Goal: Share content

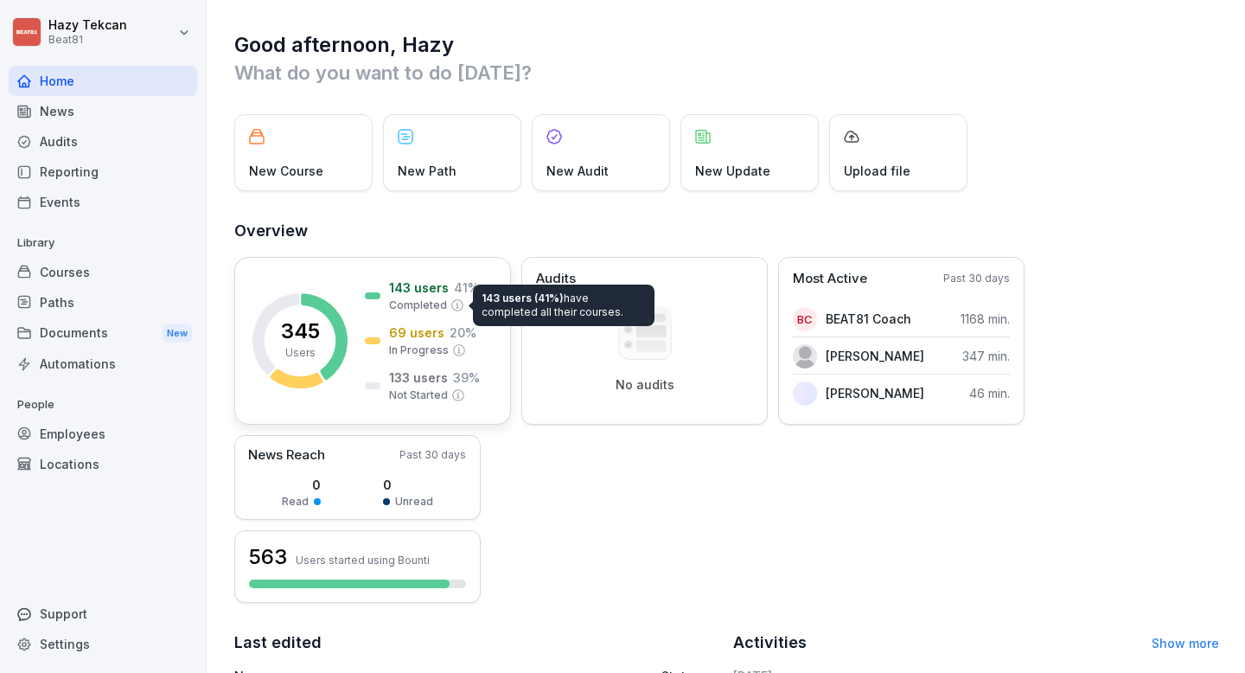
scroll to position [383, 0]
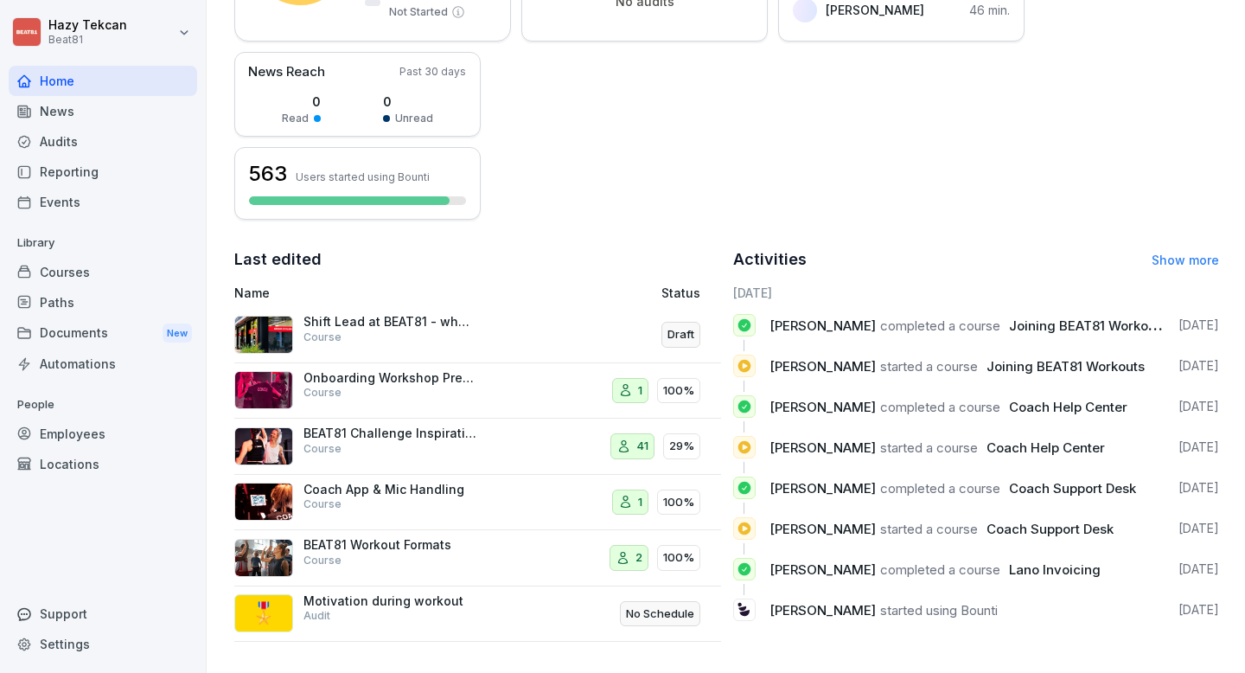
click at [80, 278] on div "Courses" at bounding box center [103, 272] width 189 height 30
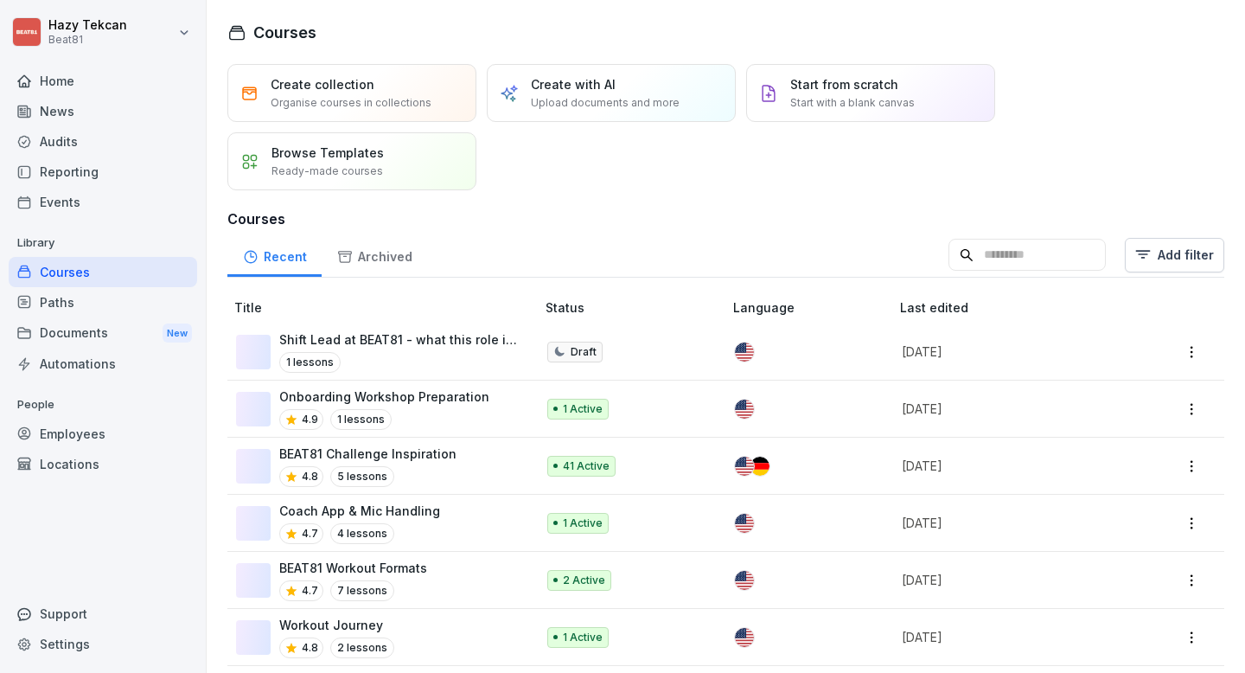
click at [1030, 250] on input at bounding box center [1027, 255] width 157 height 33
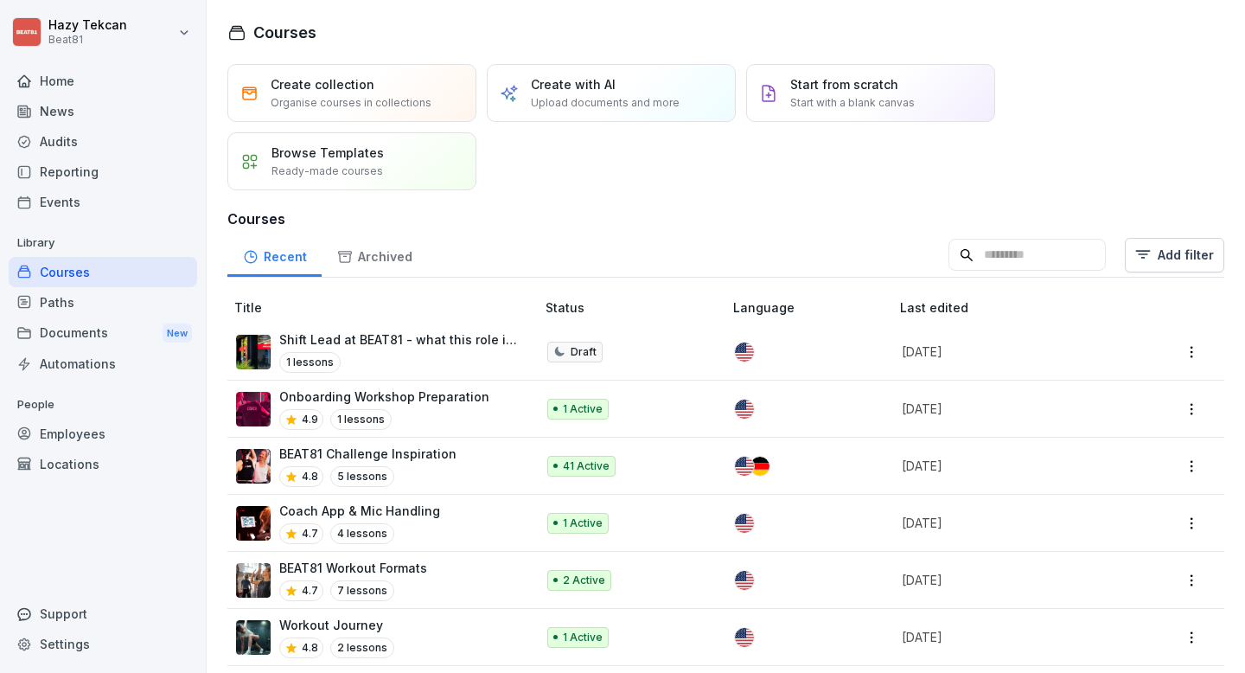
click at [996, 245] on input at bounding box center [1027, 255] width 157 height 33
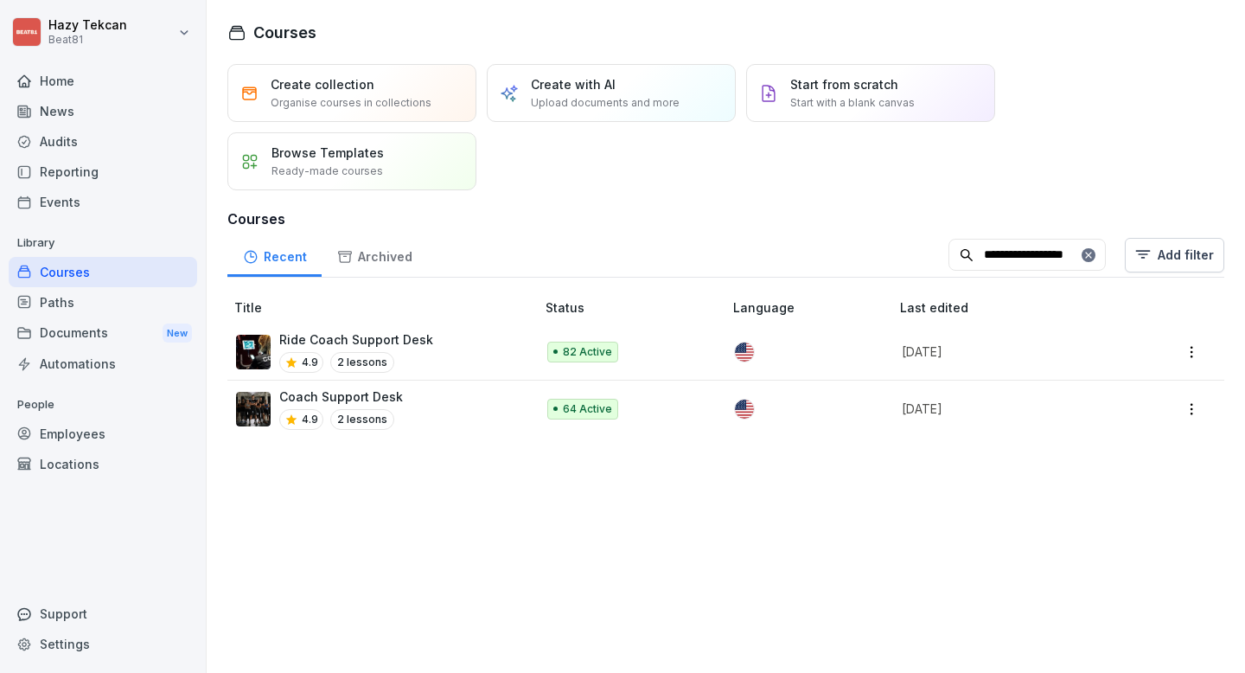
type input "**********"
click at [468, 413] on div "Coach Support Desk 4.9 2 lessons" at bounding box center [377, 408] width 282 height 42
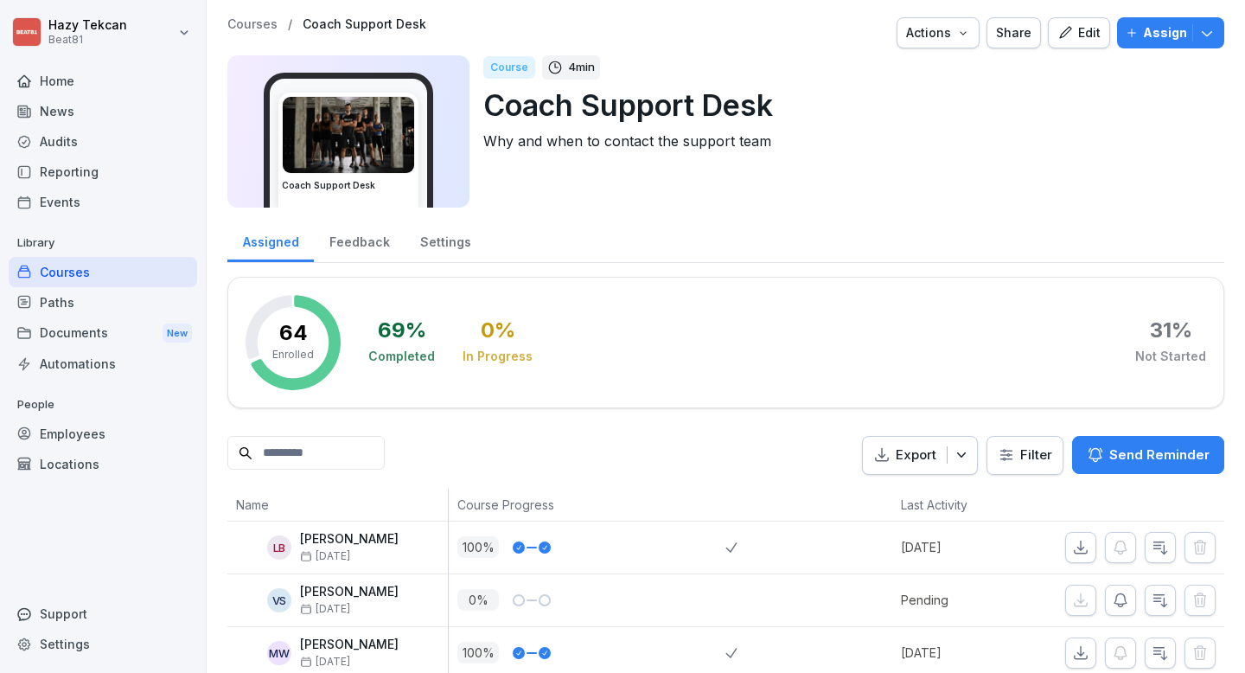
click at [1014, 34] on div "Share" at bounding box center [1013, 32] width 35 height 19
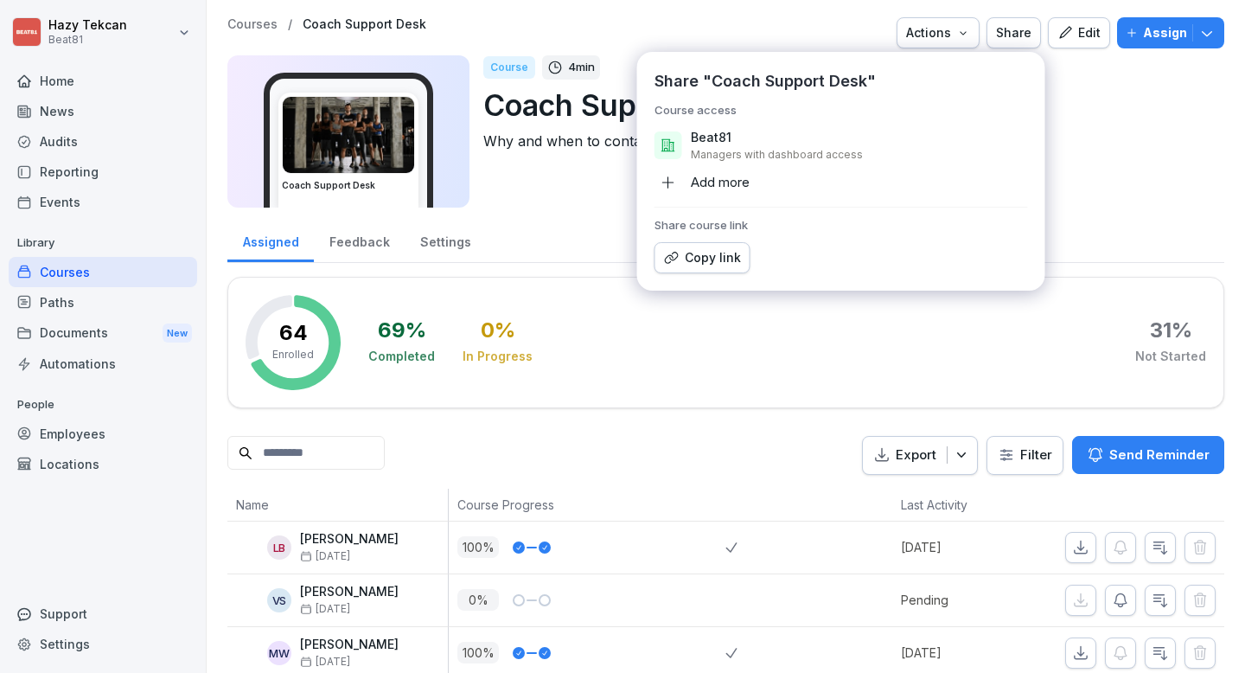
click at [700, 254] on div "Copy link" at bounding box center [702, 257] width 77 height 19
click at [62, 275] on div "Courses" at bounding box center [103, 272] width 189 height 30
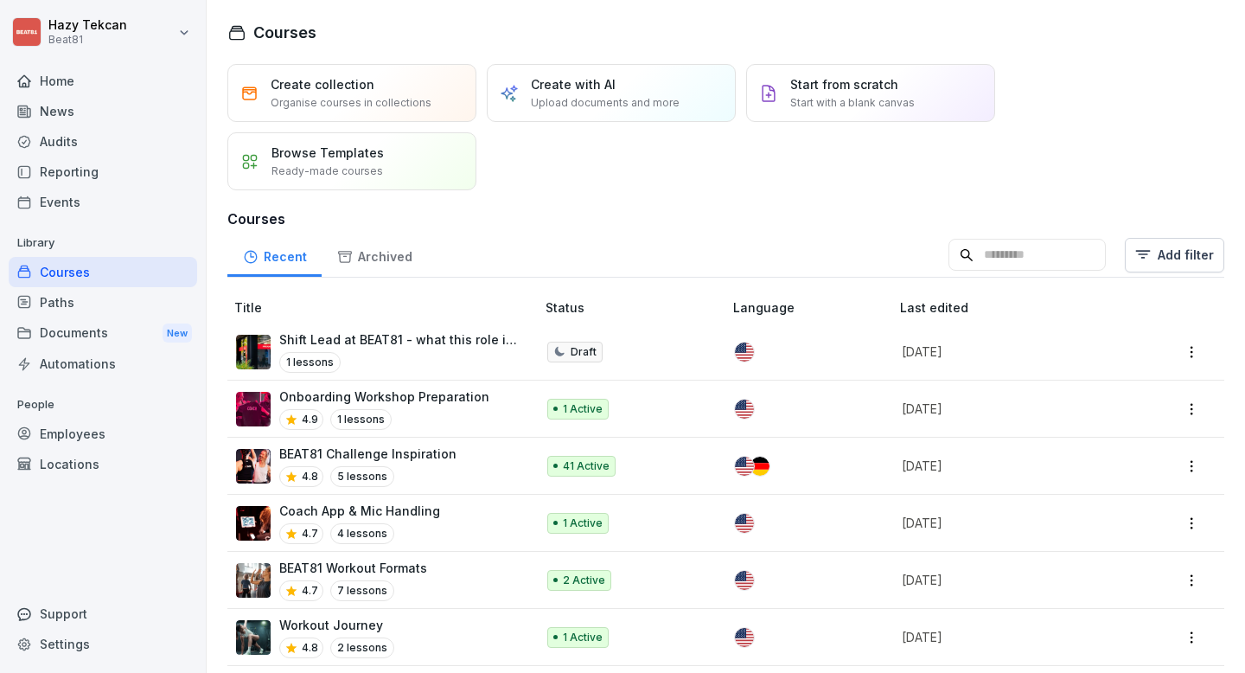
click at [988, 249] on input at bounding box center [1027, 255] width 157 height 33
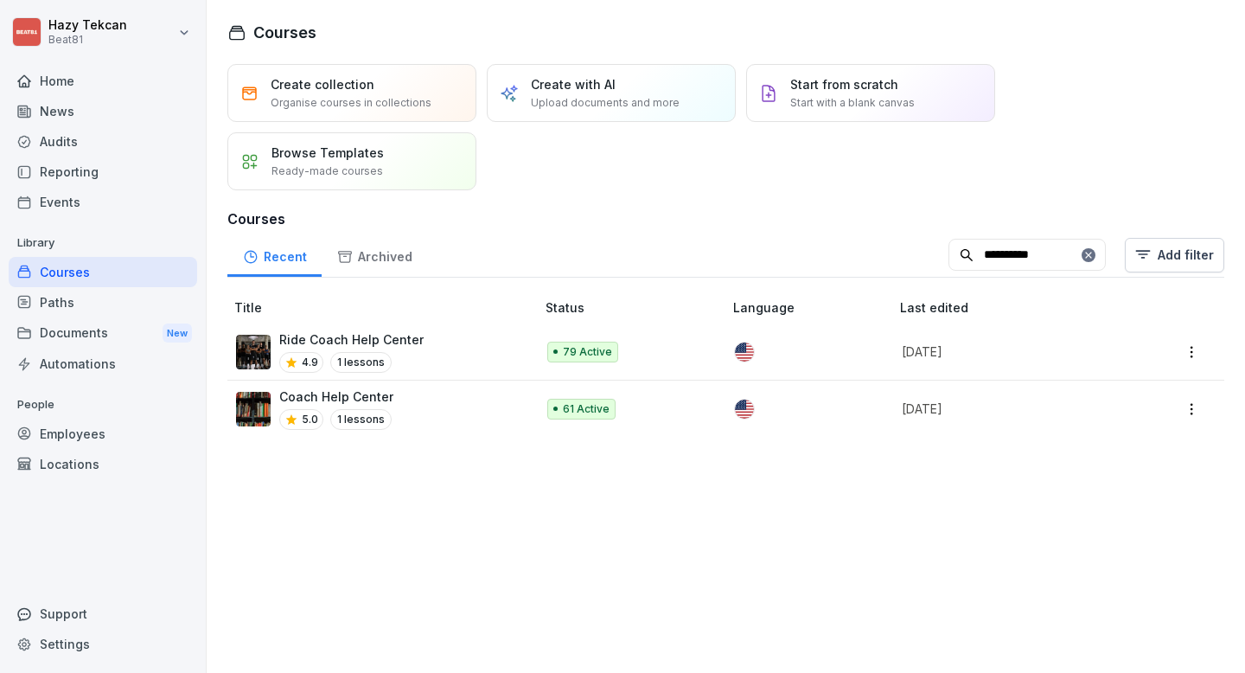
type input "**********"
click at [419, 409] on div "Coach Help Center 5.0 1 lessons" at bounding box center [377, 408] width 282 height 42
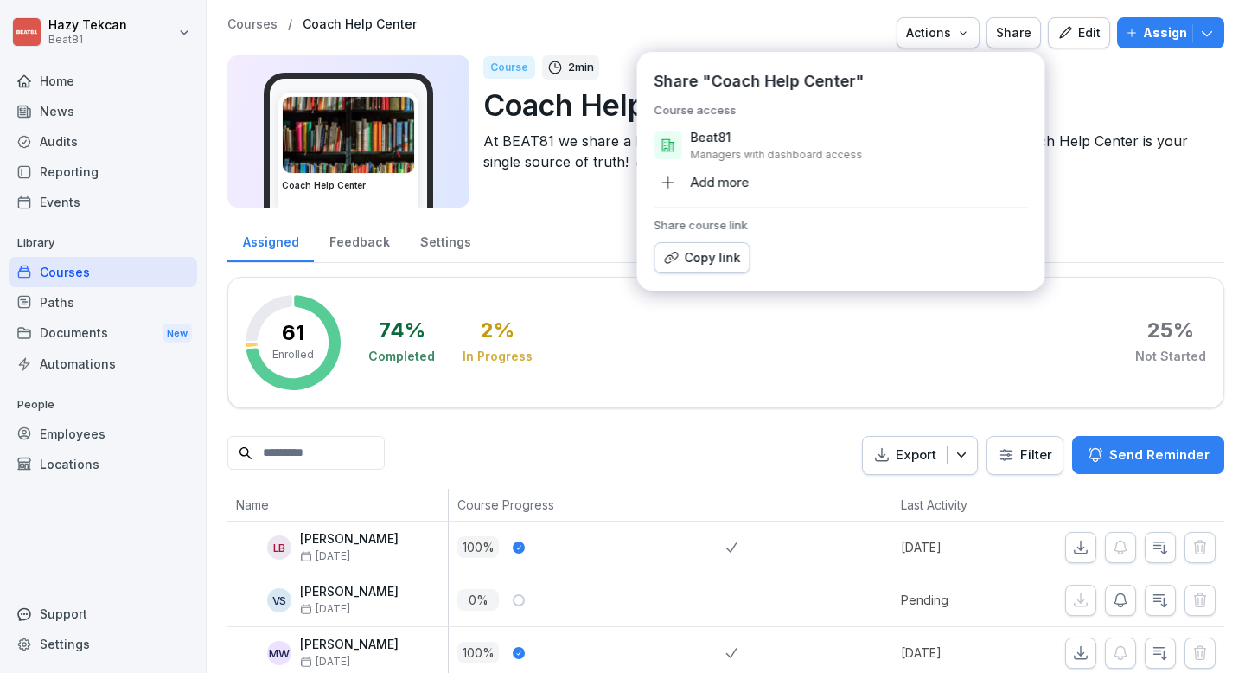
click at [718, 256] on div "Copy link" at bounding box center [702, 257] width 77 height 19
